Goal: Transaction & Acquisition: Purchase product/service

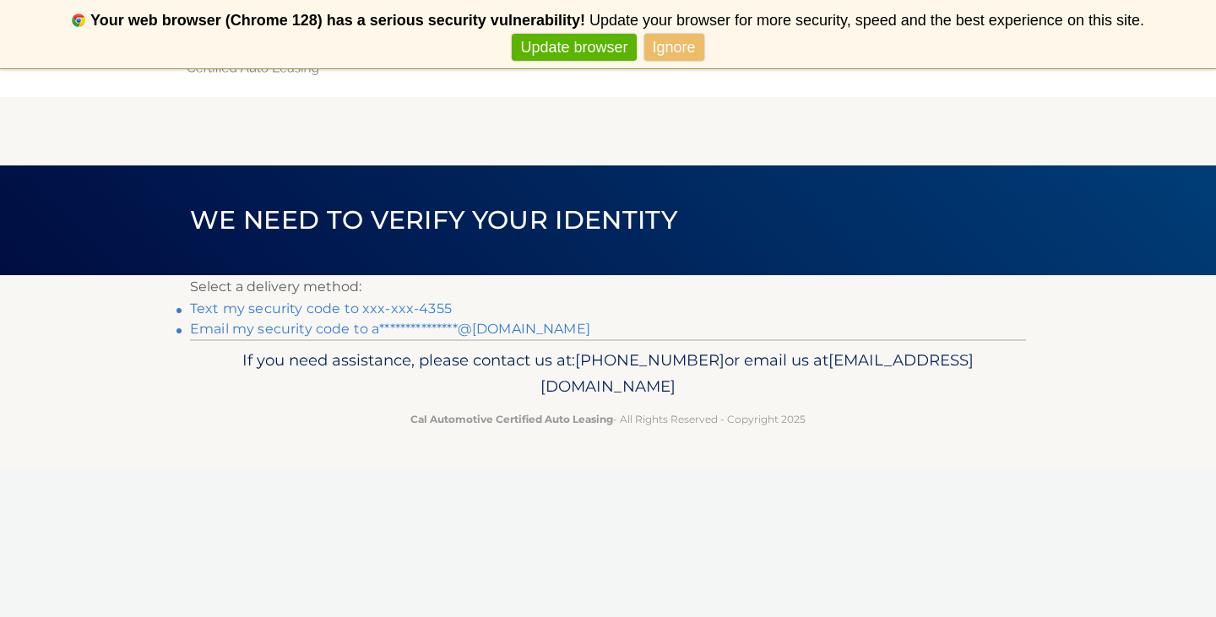
click at [421, 307] on link "Text my security code to xxx-xxx-4355" at bounding box center [321, 309] width 262 height 16
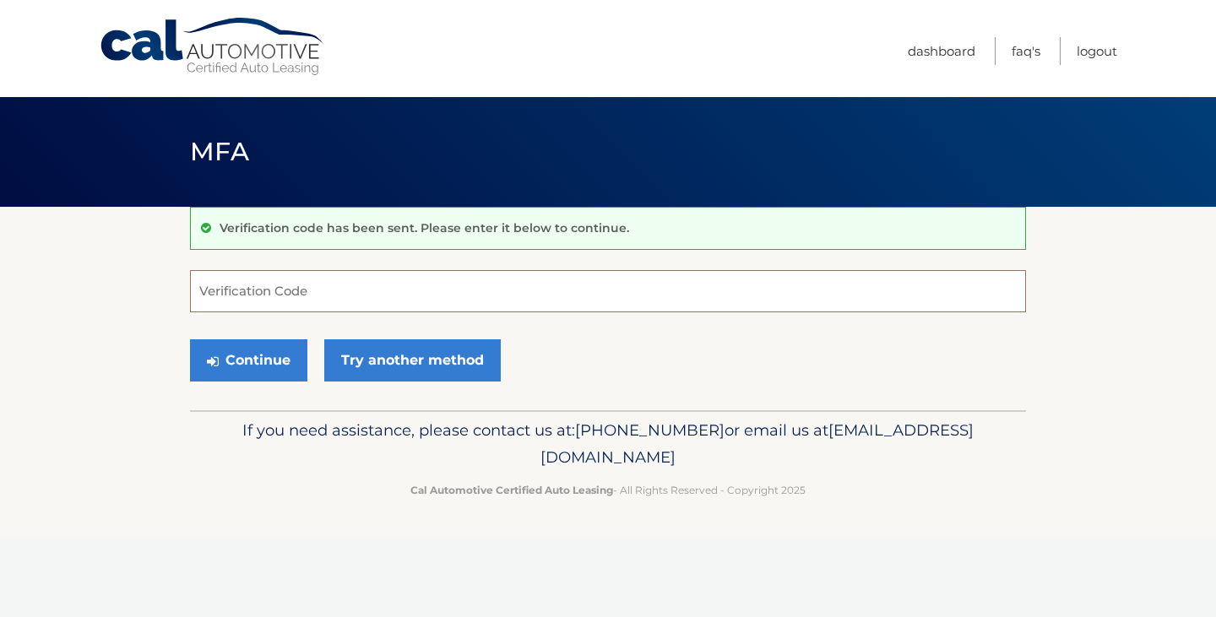
click at [399, 285] on input "Verification Code" at bounding box center [608, 291] width 836 height 42
type input "735497"
click at [190, 339] on button "Continue" at bounding box center [248, 360] width 117 height 42
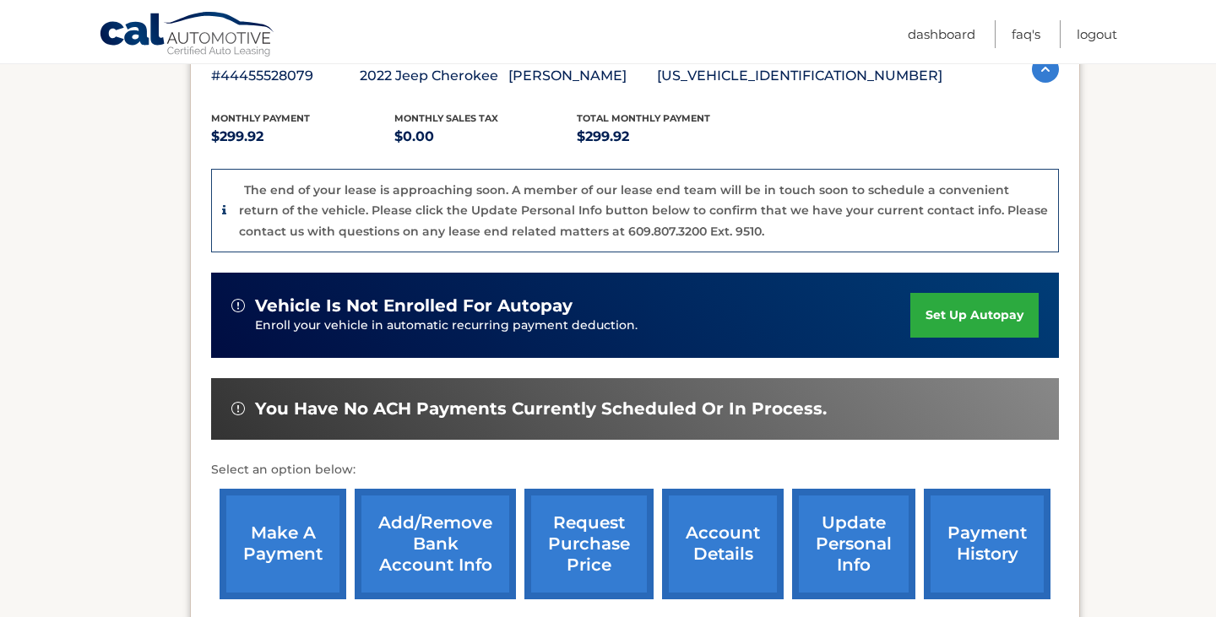
scroll to position [303, 0]
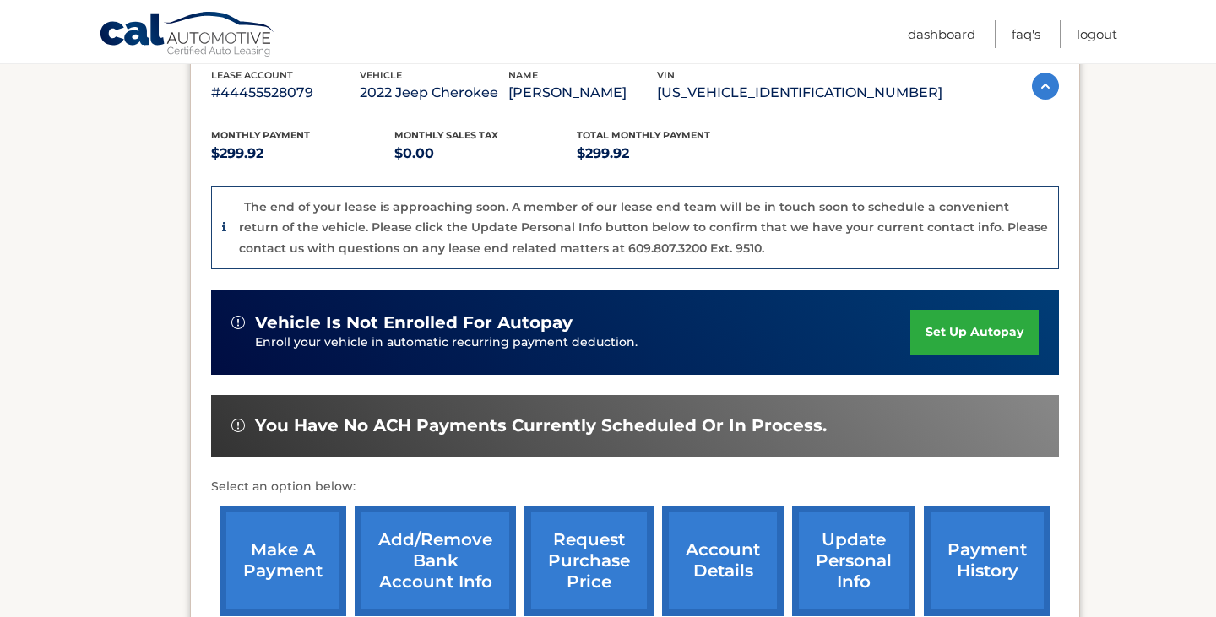
click at [254, 533] on link "make a payment" at bounding box center [283, 561] width 127 height 111
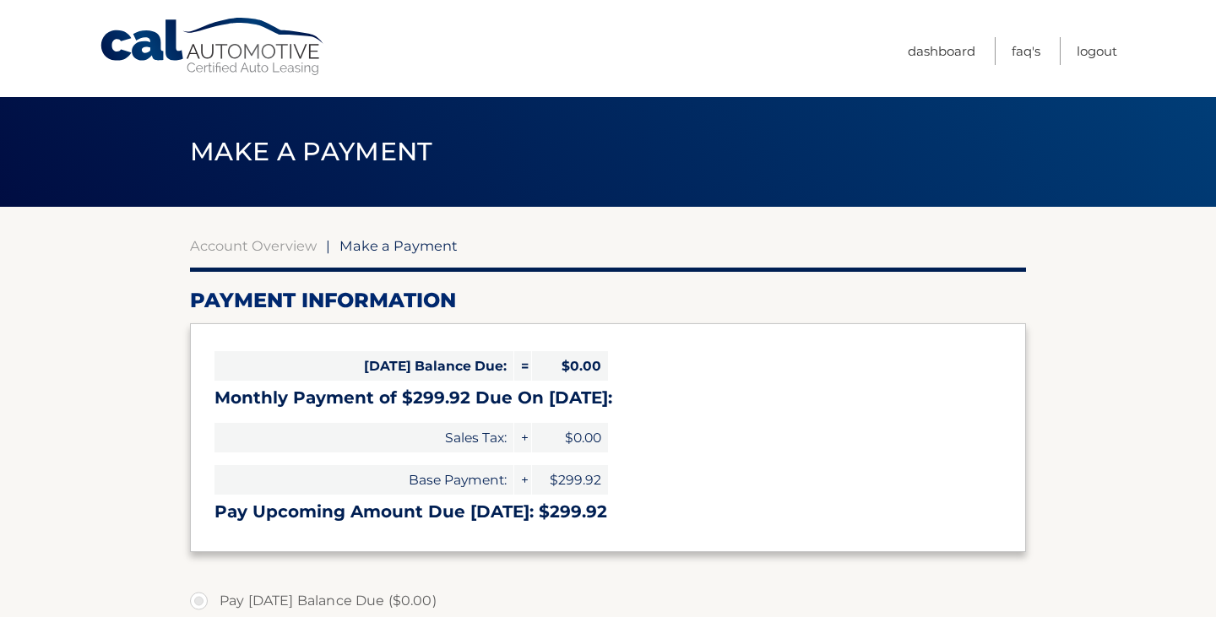
select select "MzZkN2Q5Y2MtZDdhNS00YWZlLWJjM2EtZTMxMWNhM2E5MTRm"
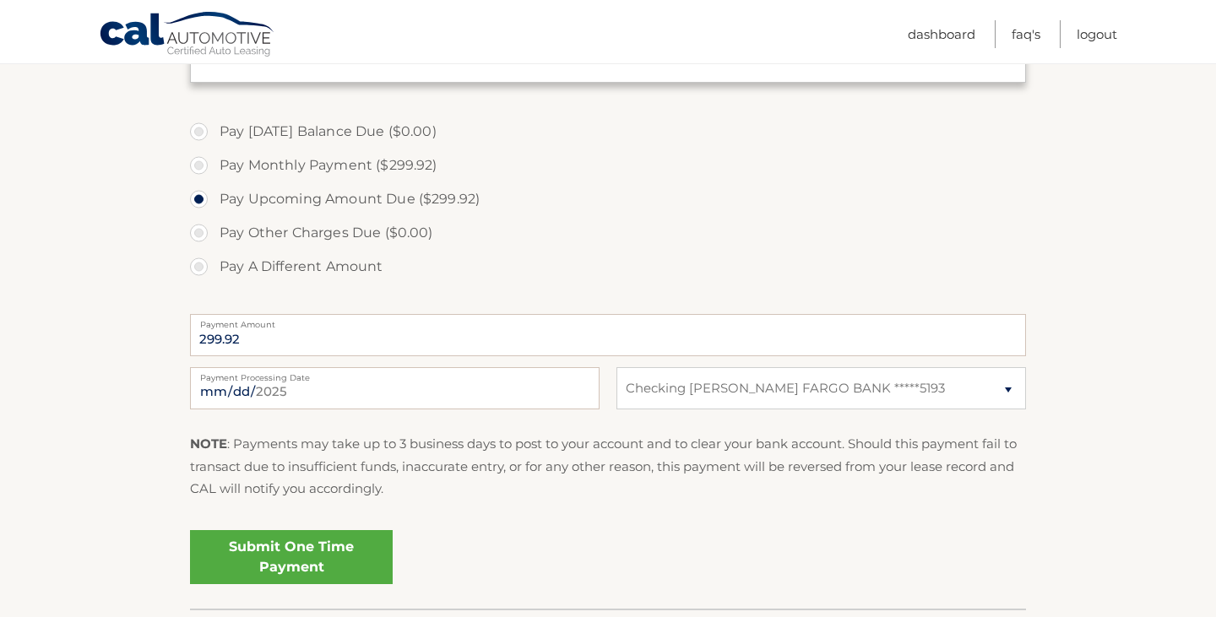
scroll to position [470, 0]
click at [272, 566] on link "Submit One Time Payment" at bounding box center [291, 556] width 203 height 54
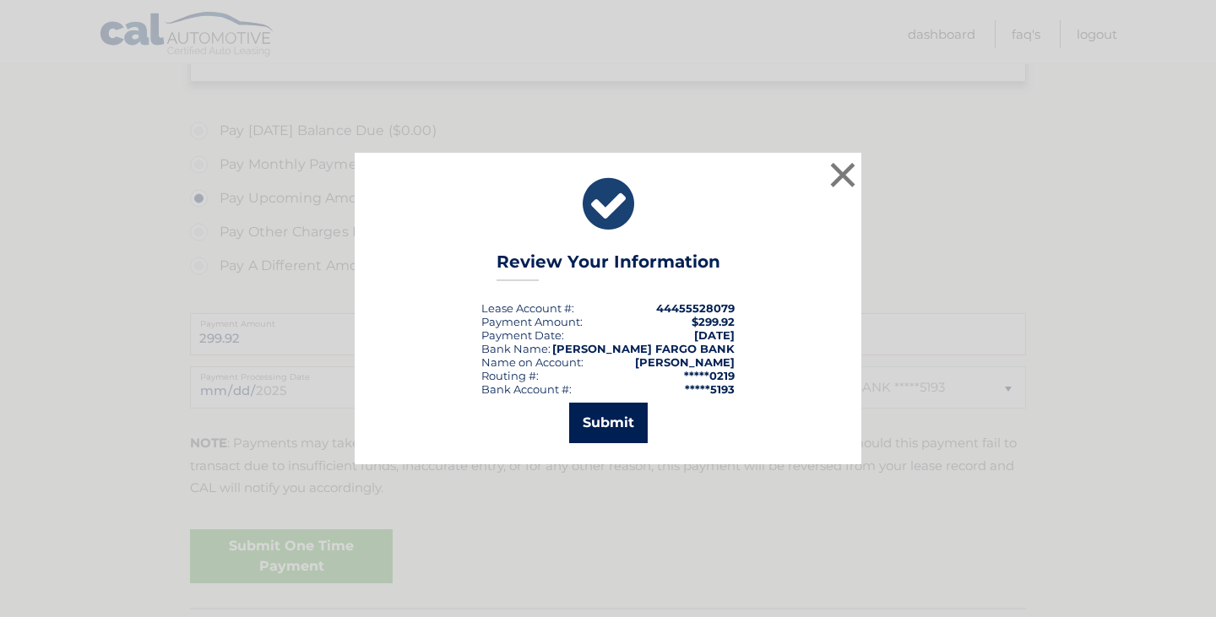
click at [603, 411] on button "Submit" at bounding box center [608, 423] width 79 height 41
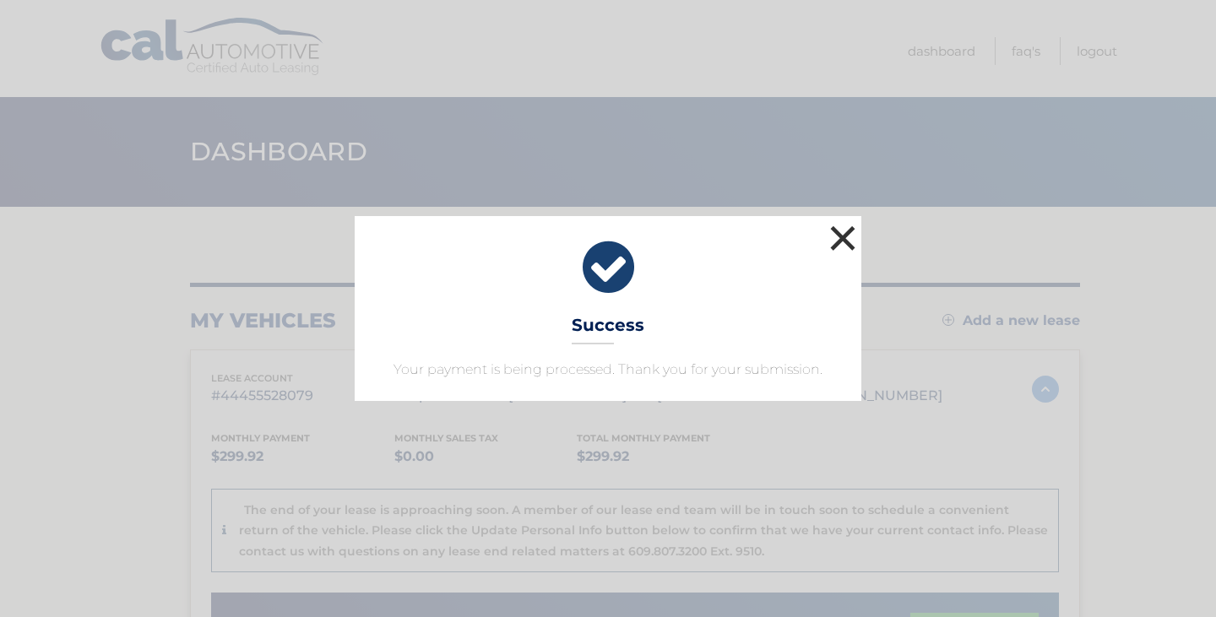
click at [841, 225] on button "×" at bounding box center [843, 238] width 34 height 34
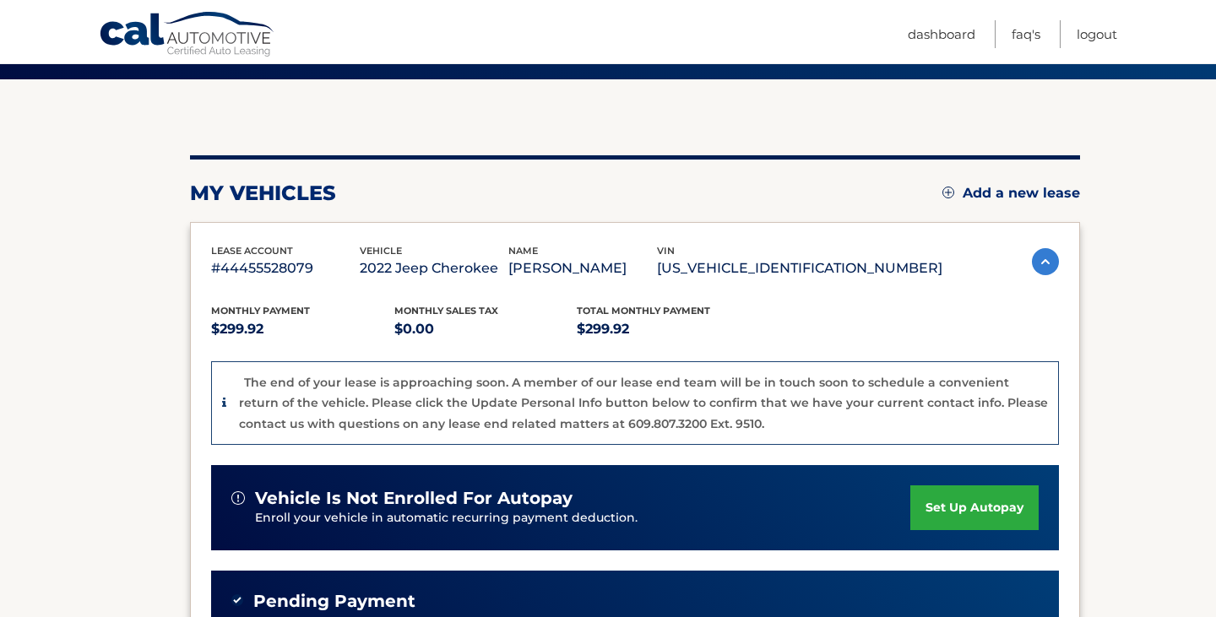
scroll to position [129, 0]
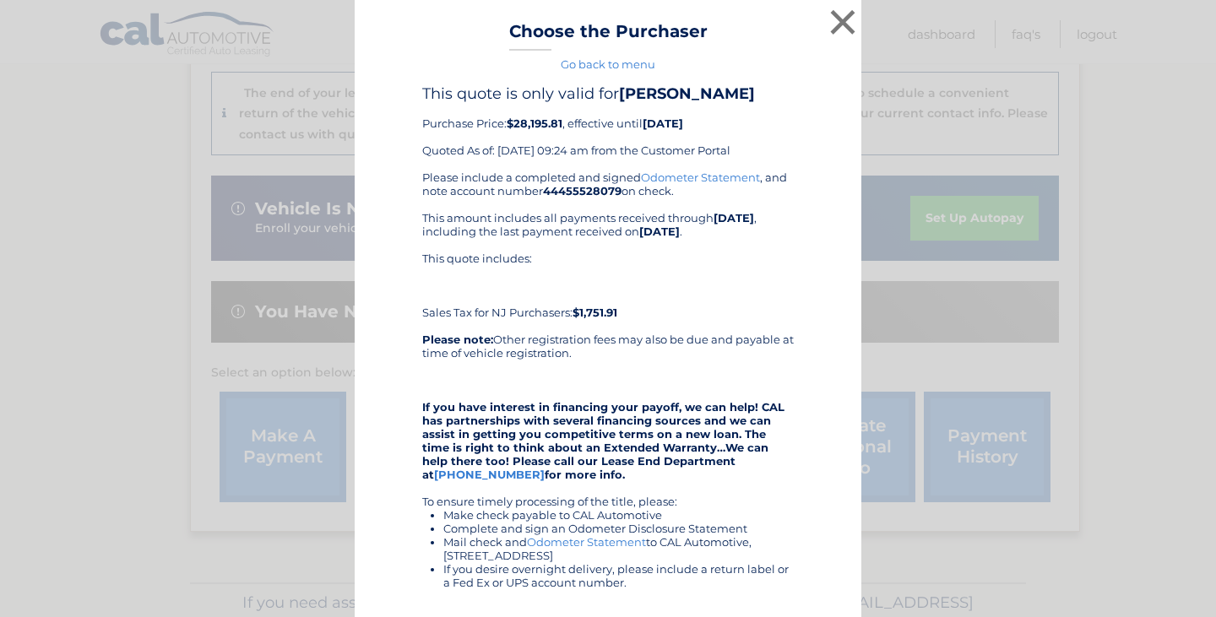
scroll to position [62, 0]
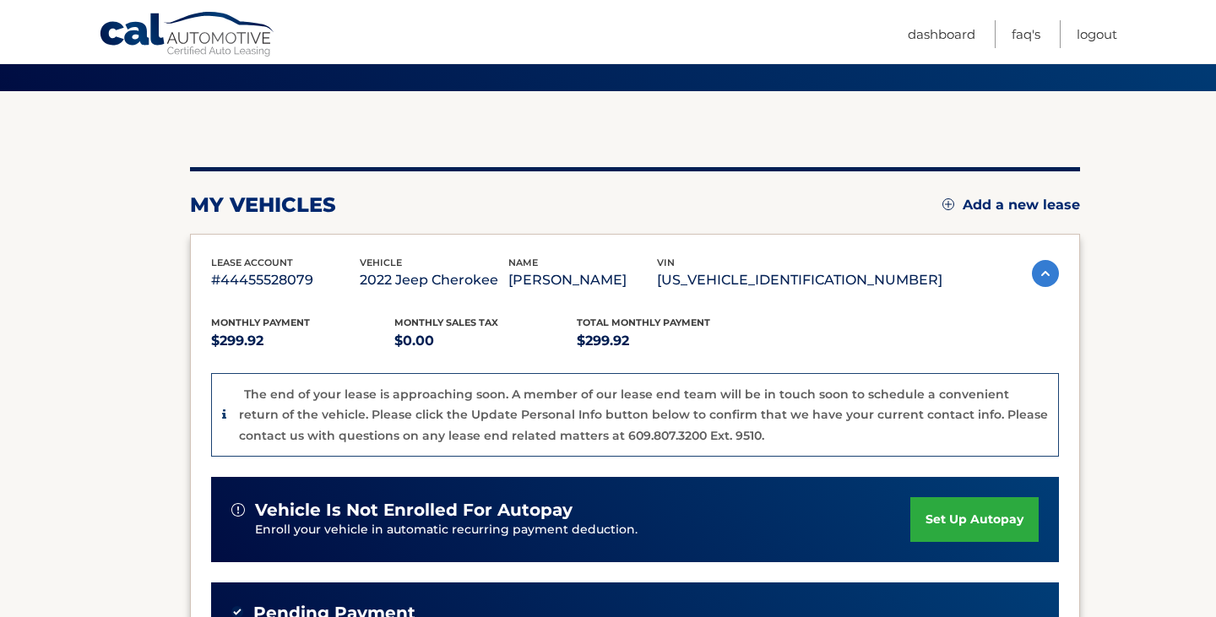
scroll to position [94, 0]
